Goal: Check status: Check status

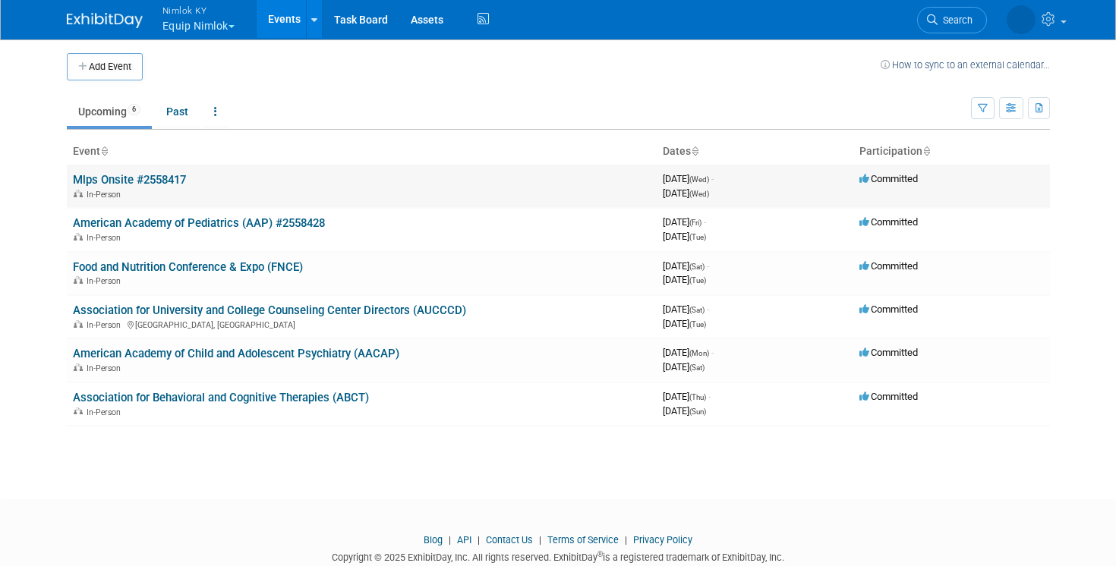
click at [132, 178] on link "Mlps Onsite #2558417" at bounding box center [129, 180] width 113 height 14
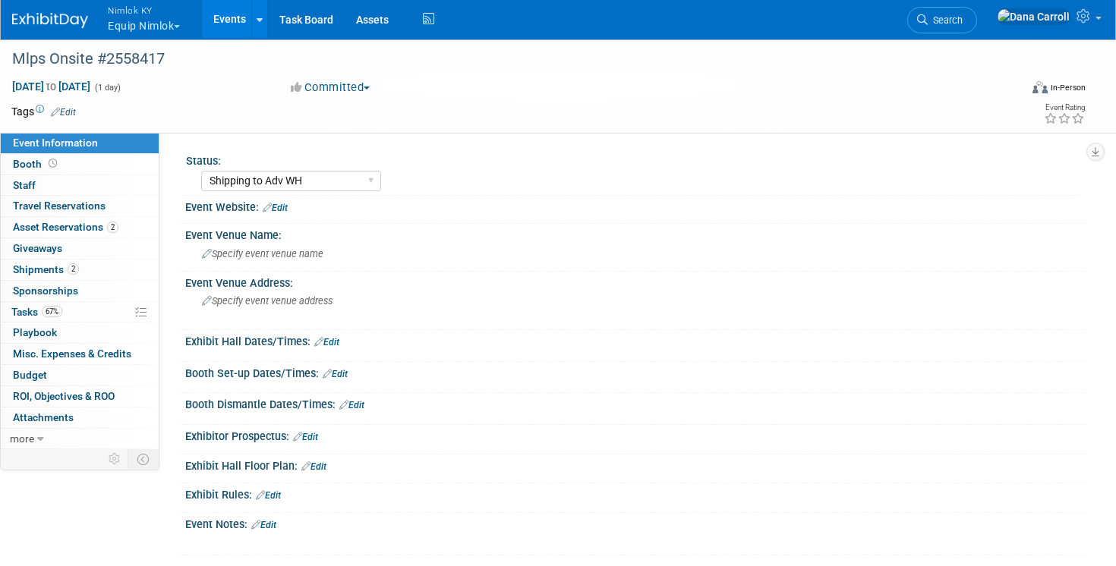
select select "Shipping to Adv WH"
click at [39, 268] on span "Shipments 2" at bounding box center [46, 269] width 66 height 12
